Goal: Use online tool/utility: Utilize a website feature to perform a specific function

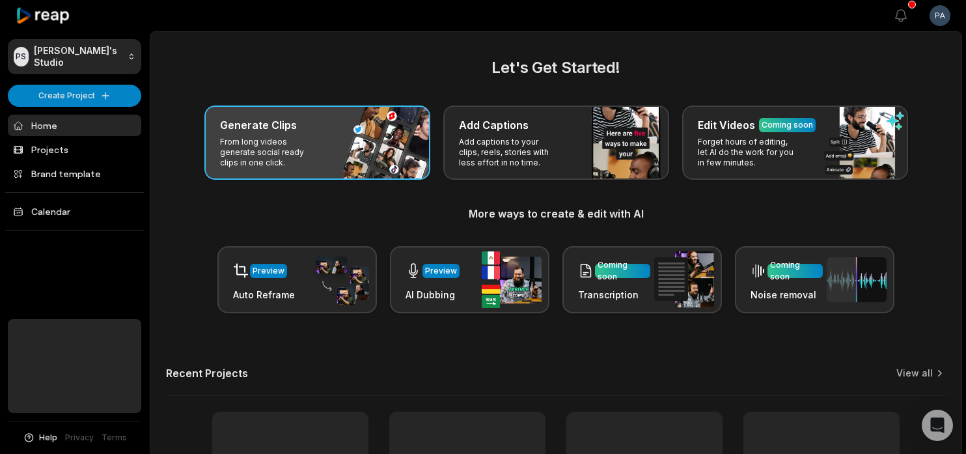
click at [343, 155] on div "Generate Clips From long videos generate social ready clips in one click." at bounding box center [317, 142] width 226 height 74
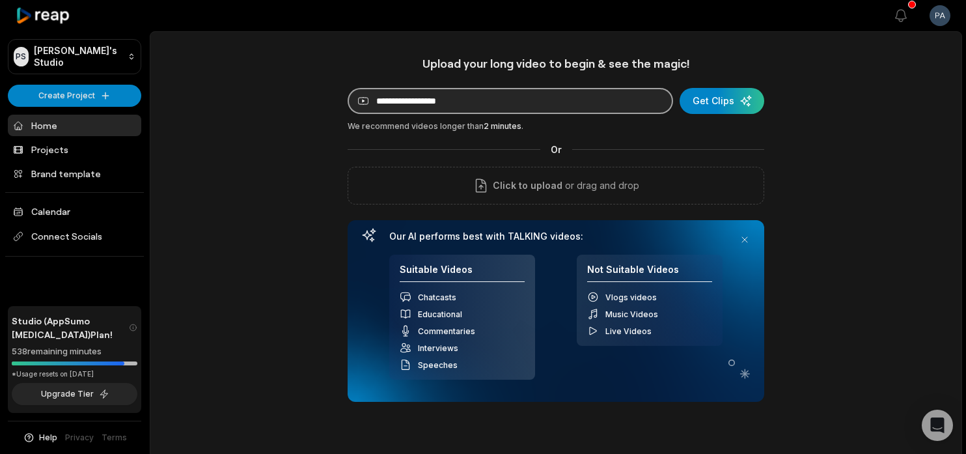
click at [549, 94] on input at bounding box center [510, 101] width 325 height 26
paste input "**********"
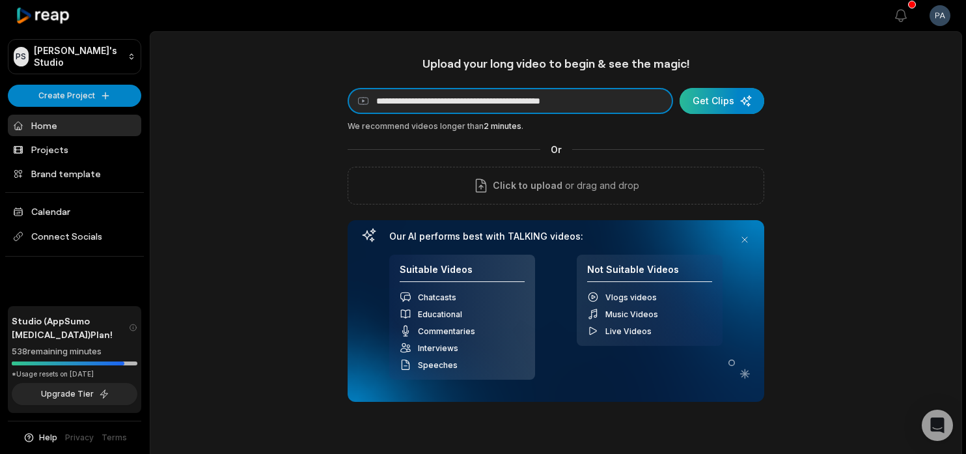
type input "**********"
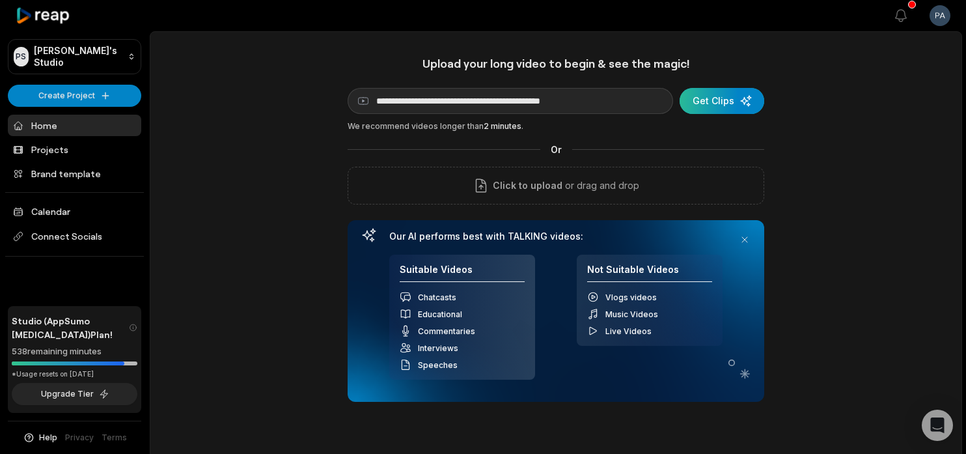
click at [725, 102] on div "submit" at bounding box center [722, 101] width 85 height 26
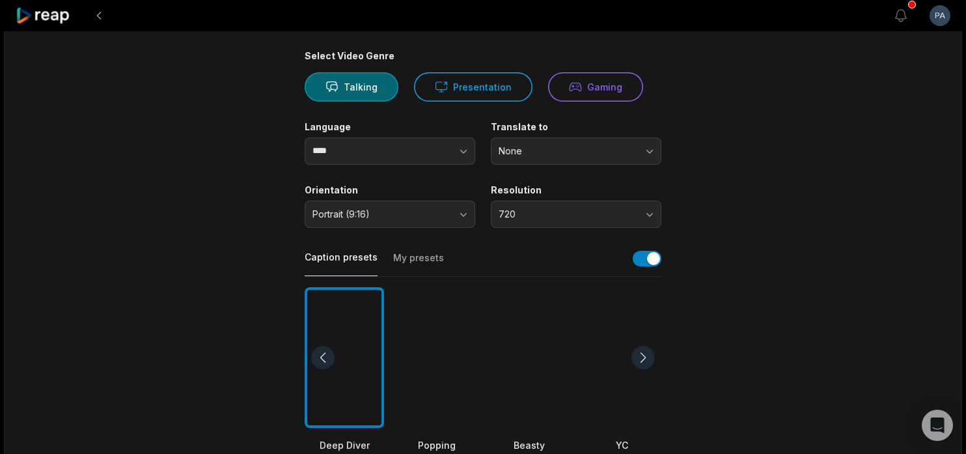
scroll to position [150, 0]
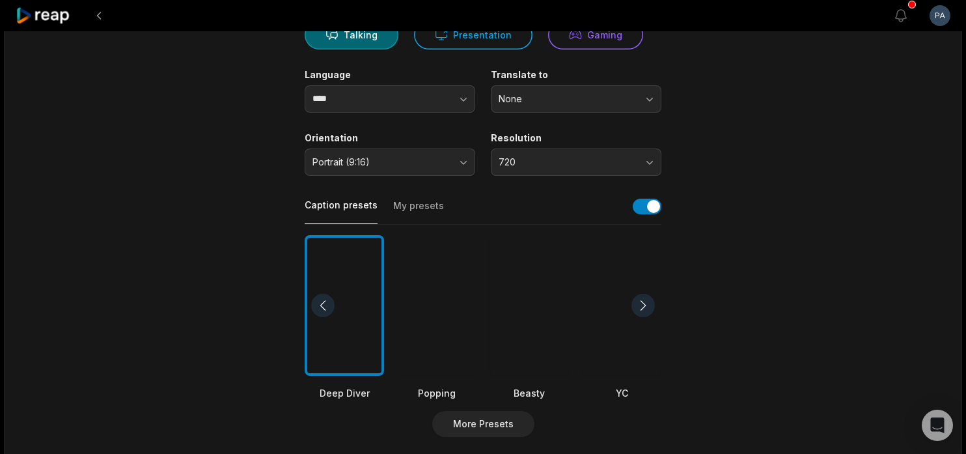
click at [445, 306] on div at bounding box center [436, 305] width 79 height 141
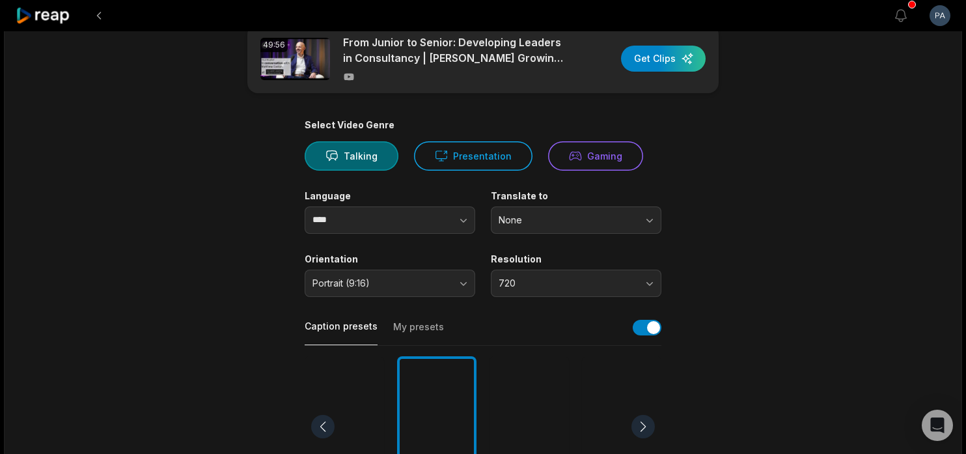
scroll to position [0, 0]
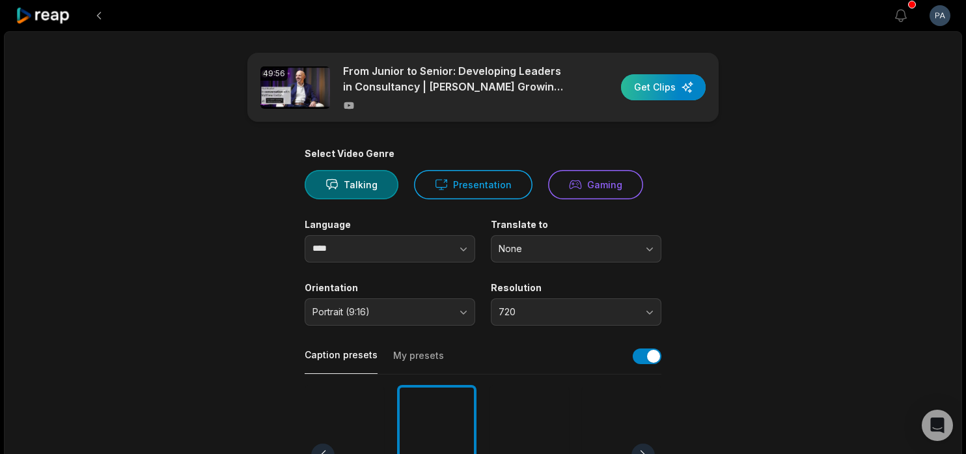
click at [672, 83] on div "button" at bounding box center [663, 87] width 85 height 26
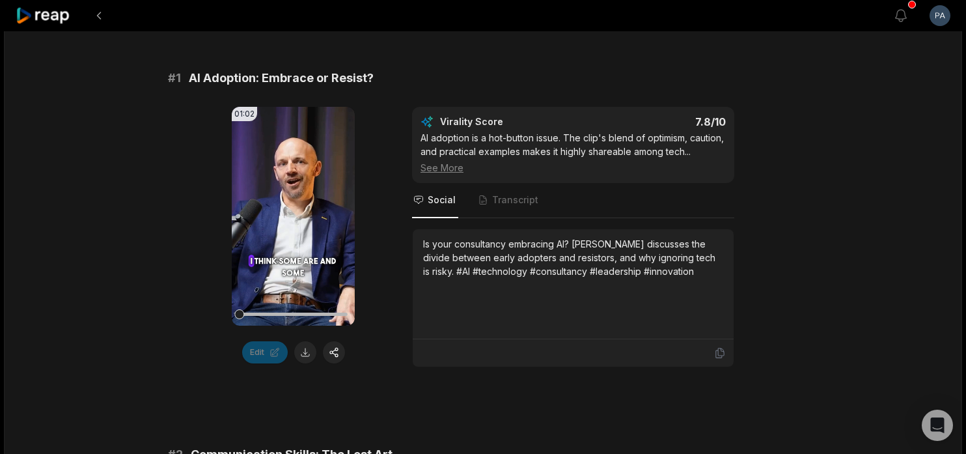
scroll to position [216, 0]
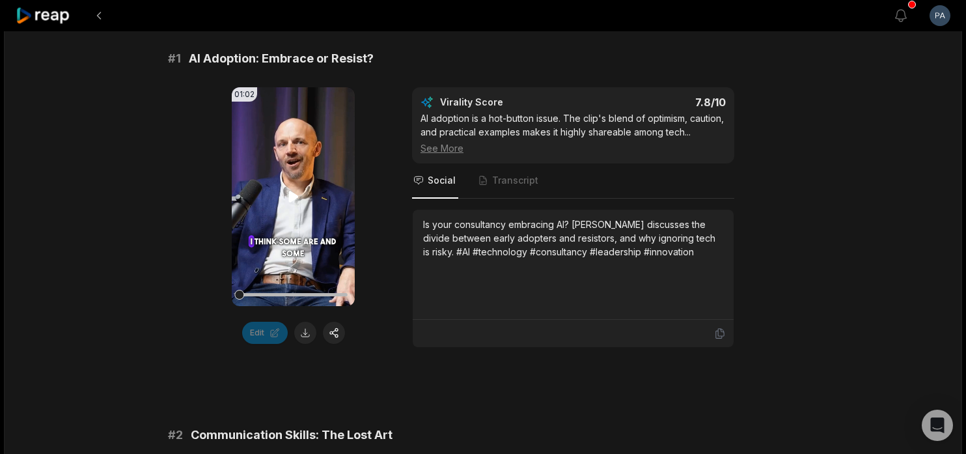
click at [301, 192] on icon at bounding box center [294, 197] width 16 height 16
click at [278, 228] on video "Your browser does not support mp4 format." at bounding box center [293, 196] width 123 height 219
drag, startPoint x: 251, startPoint y: 294, endPoint x: 234, endPoint y: 294, distance: 16.3
click at [234, 294] on div at bounding box center [239, 295] width 10 height 10
click at [289, 201] on icon at bounding box center [293, 196] width 10 height 11
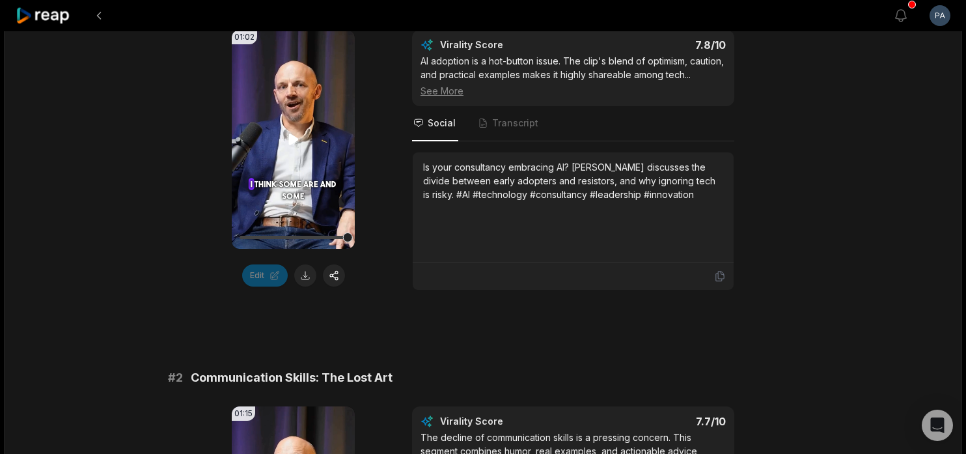
scroll to position [288, 0]
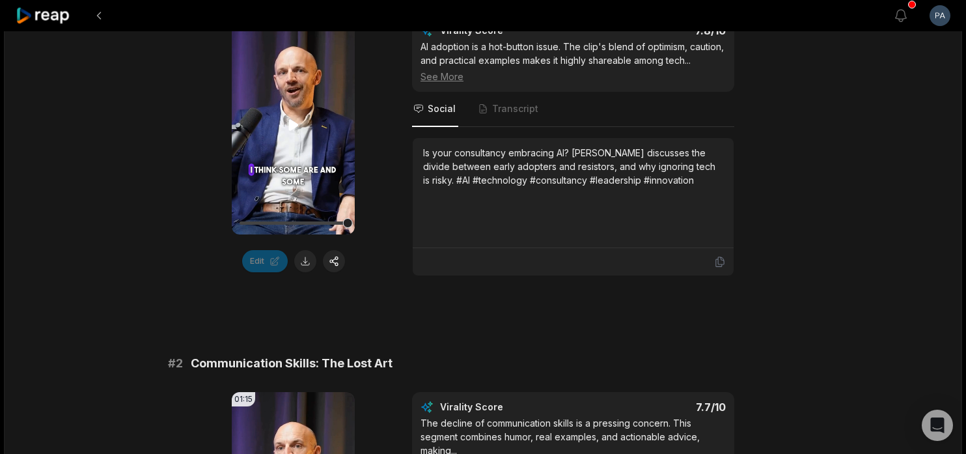
click at [291, 130] on icon at bounding box center [293, 125] width 10 height 11
click at [291, 130] on icon at bounding box center [293, 125] width 5 height 8
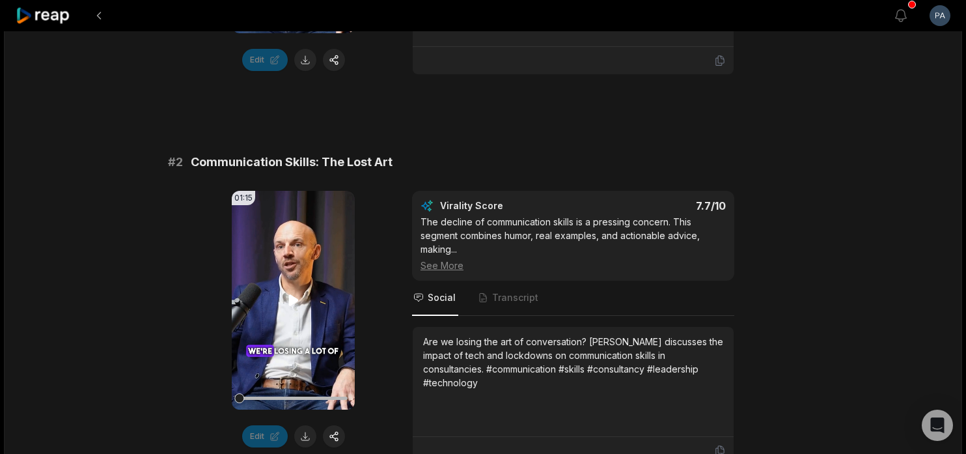
scroll to position [491, 0]
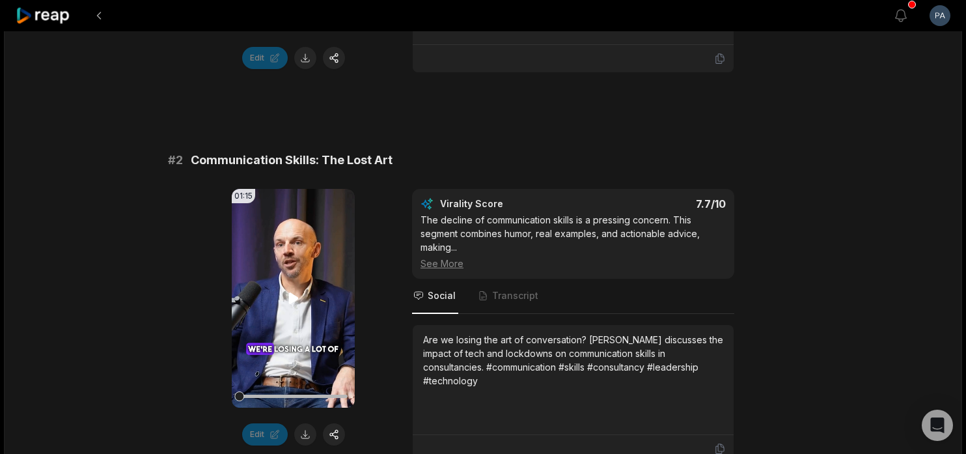
click at [292, 306] on icon at bounding box center [294, 298] width 16 height 16
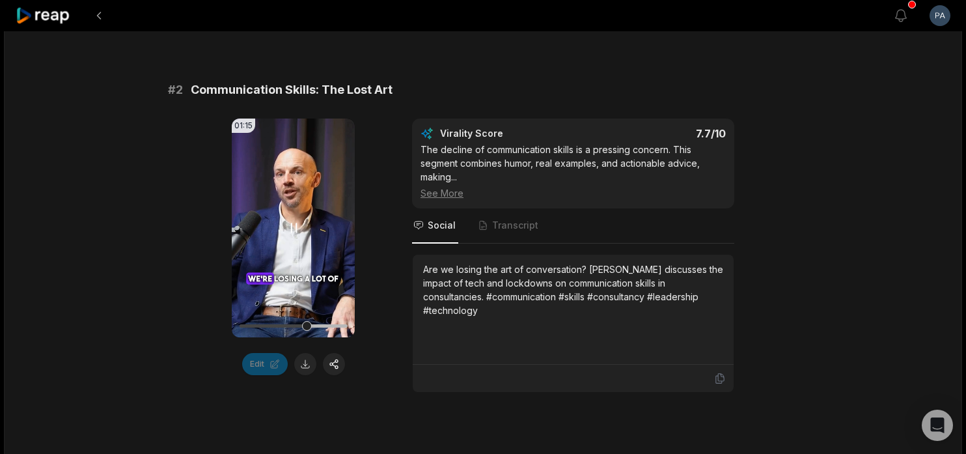
scroll to position [566, 0]
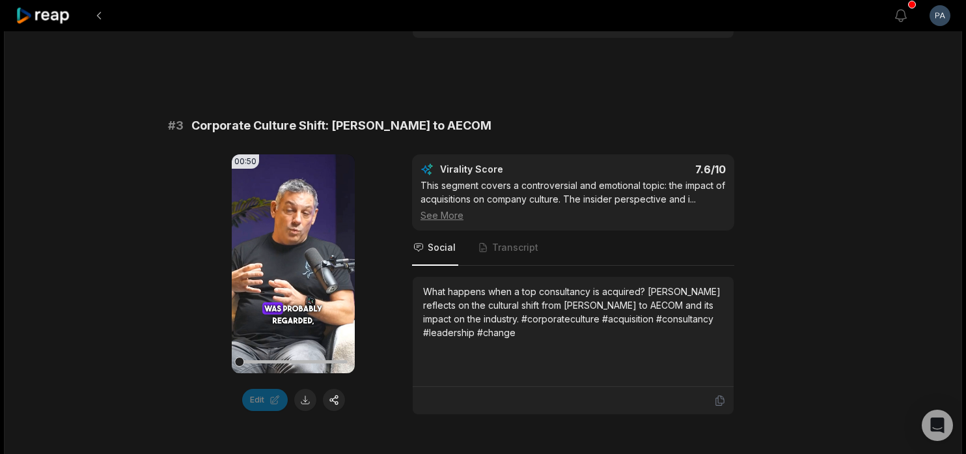
scroll to position [932, 0]
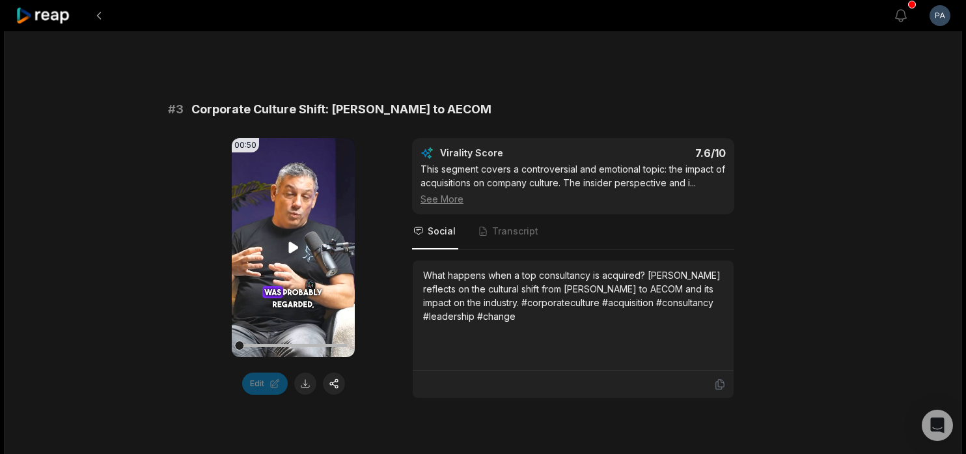
click at [292, 253] on icon at bounding box center [293, 247] width 10 height 11
click at [292, 252] on icon at bounding box center [293, 247] width 5 height 8
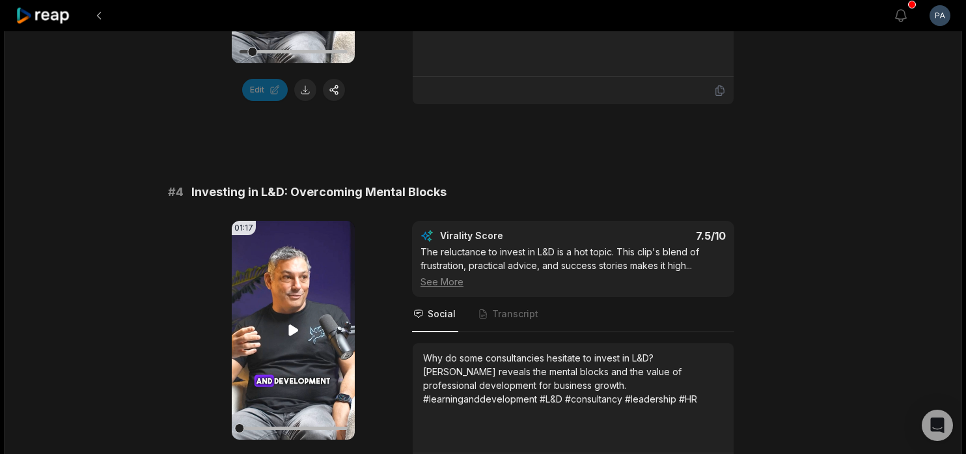
scroll to position [1233, 0]
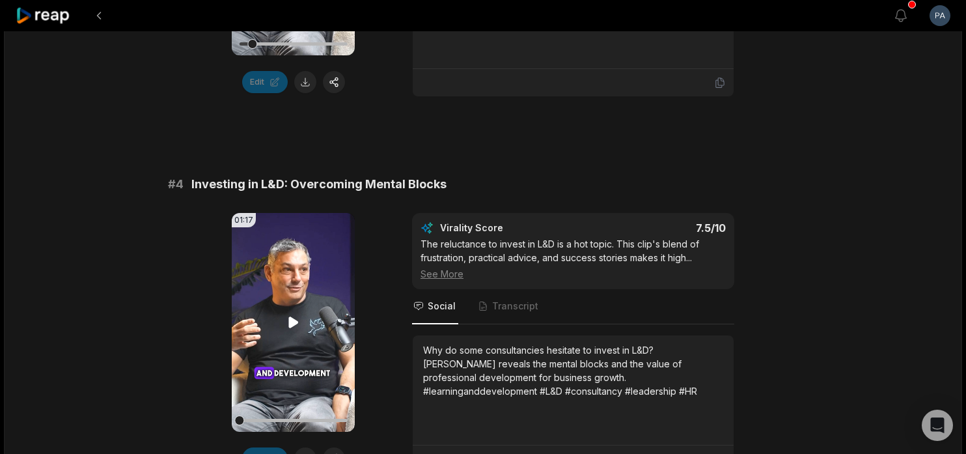
click at [294, 328] on icon at bounding box center [293, 322] width 10 height 11
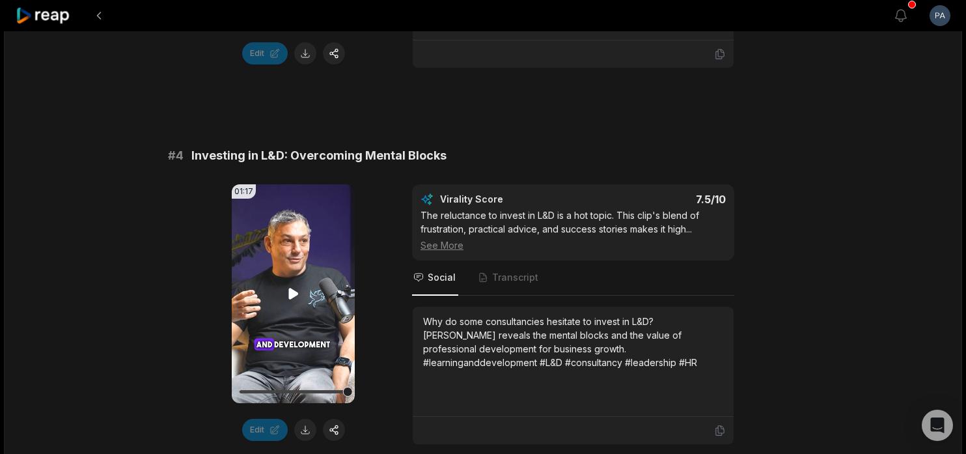
click at [294, 299] on icon at bounding box center [293, 293] width 10 height 11
click at [294, 301] on icon at bounding box center [294, 294] width 16 height 16
click at [296, 301] on icon at bounding box center [294, 294] width 16 height 16
click at [292, 301] on icon at bounding box center [294, 294] width 16 height 16
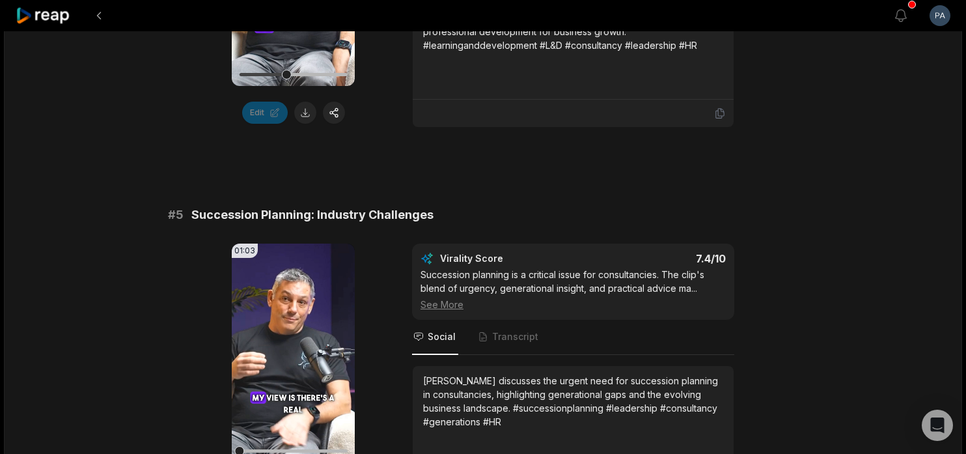
scroll to position [1585, 0]
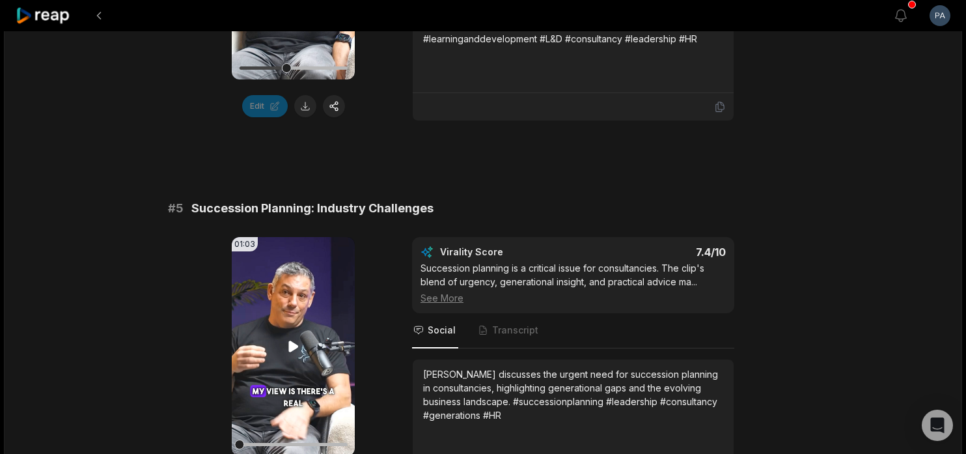
click at [294, 352] on icon at bounding box center [293, 346] width 10 height 11
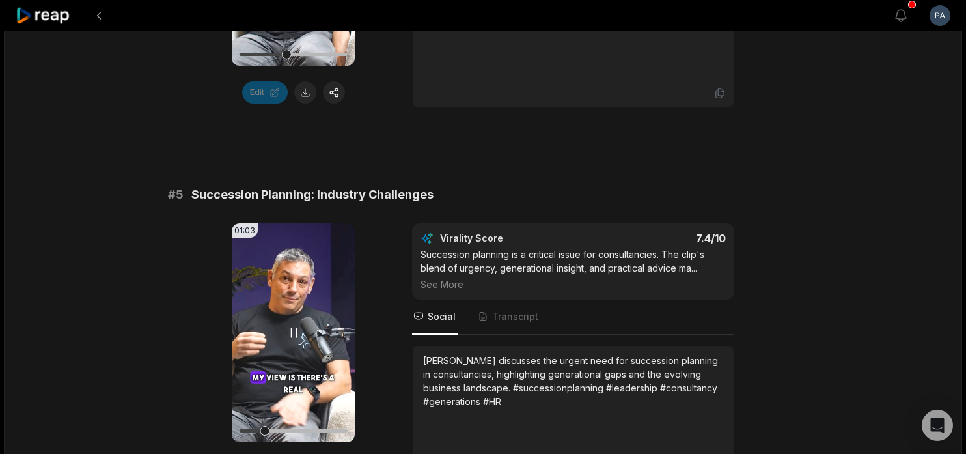
scroll to position [1599, 0]
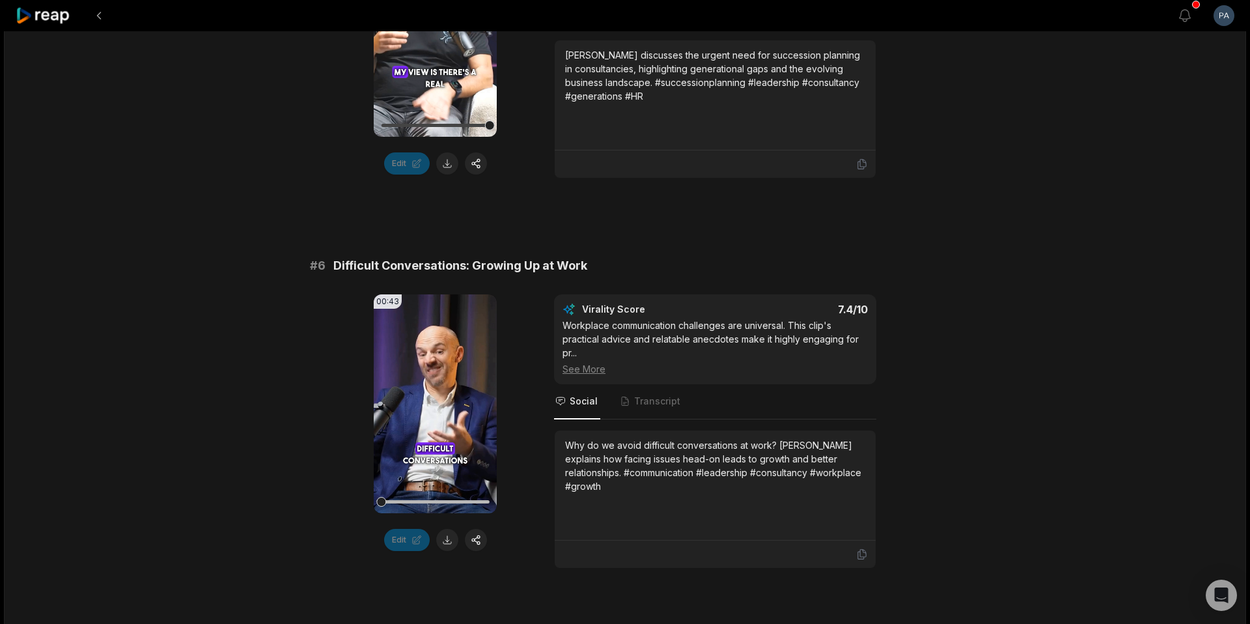
scroll to position [1919, 0]
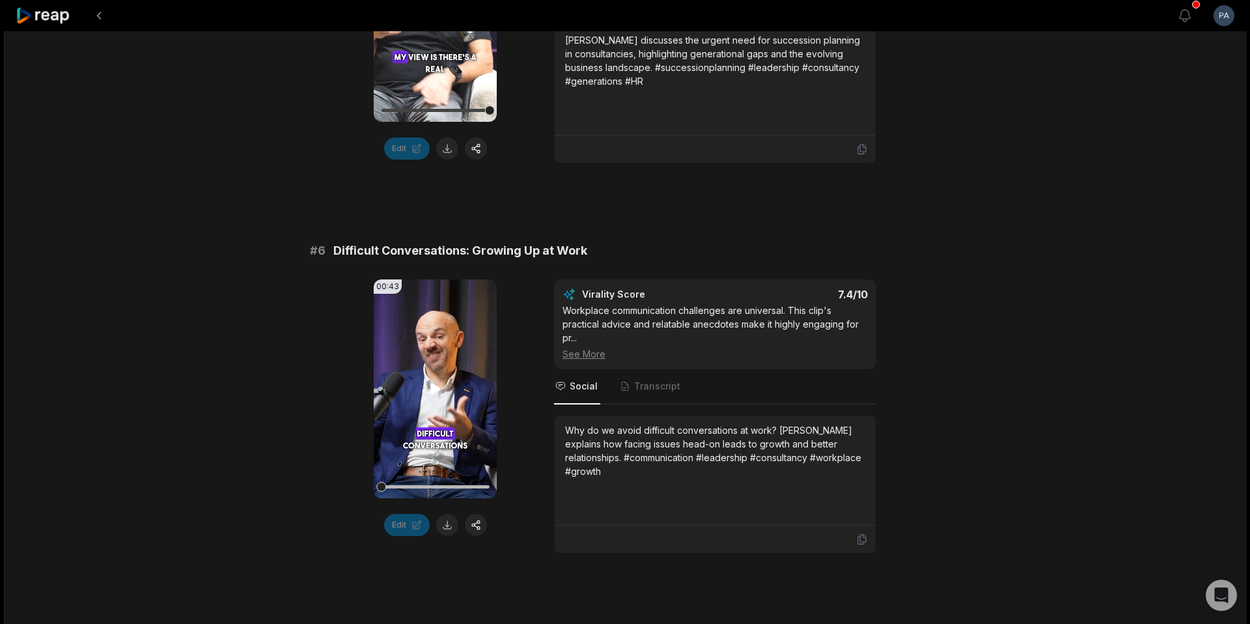
click at [440, 421] on video "Your browser does not support mp4 format." at bounding box center [435, 388] width 123 height 219
click at [437, 396] on icon at bounding box center [436, 389] width 16 height 16
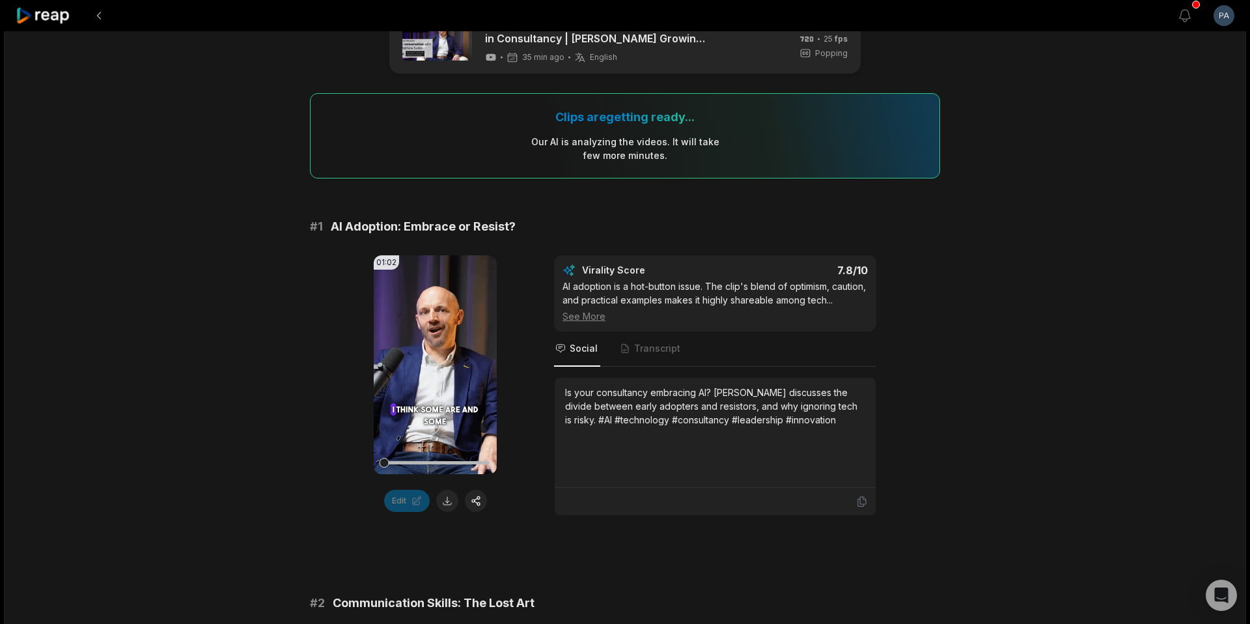
scroll to position [0, 0]
